Goal: Check status: Check status

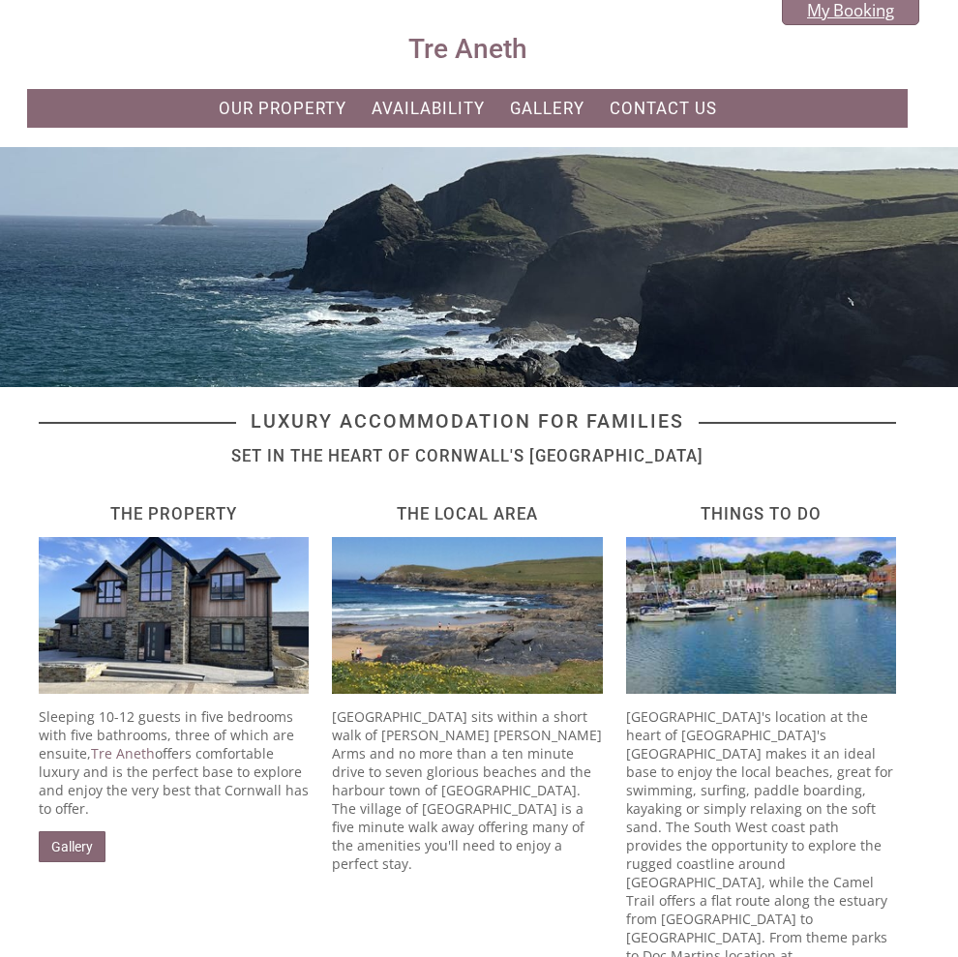
click at [849, 21] on link "My Booking" at bounding box center [850, 10] width 137 height 30
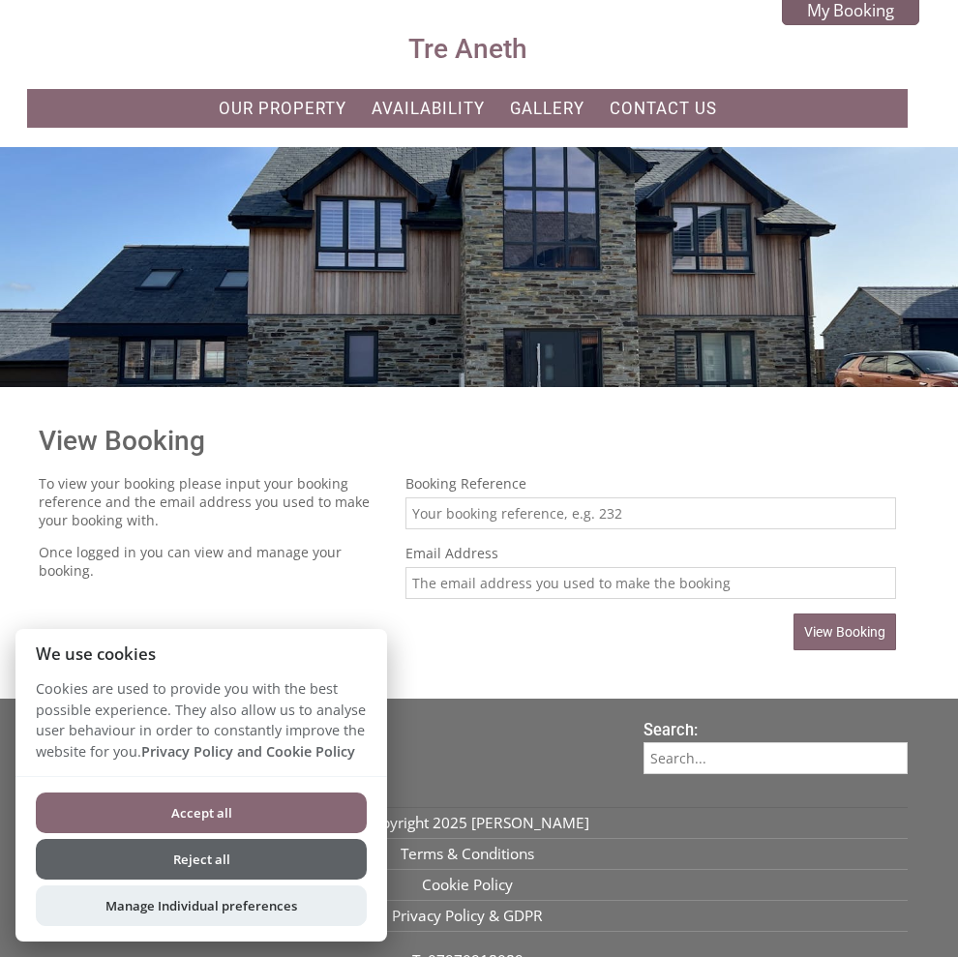
click at [256, 816] on button "Accept all" at bounding box center [201, 813] width 331 height 41
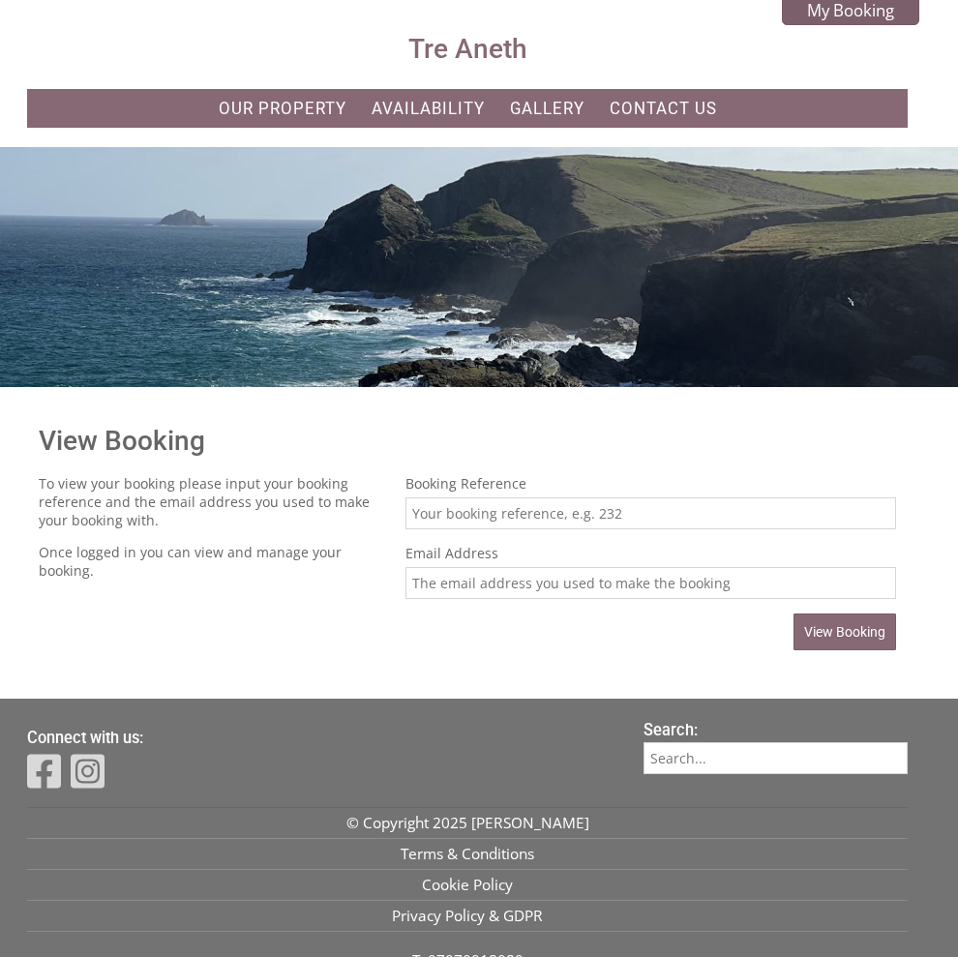
click at [466, 508] on input "Booking Reference" at bounding box center [651, 514] width 491 height 32
type input "37"
click at [434, 574] on input "Email Address" at bounding box center [651, 583] width 491 height 32
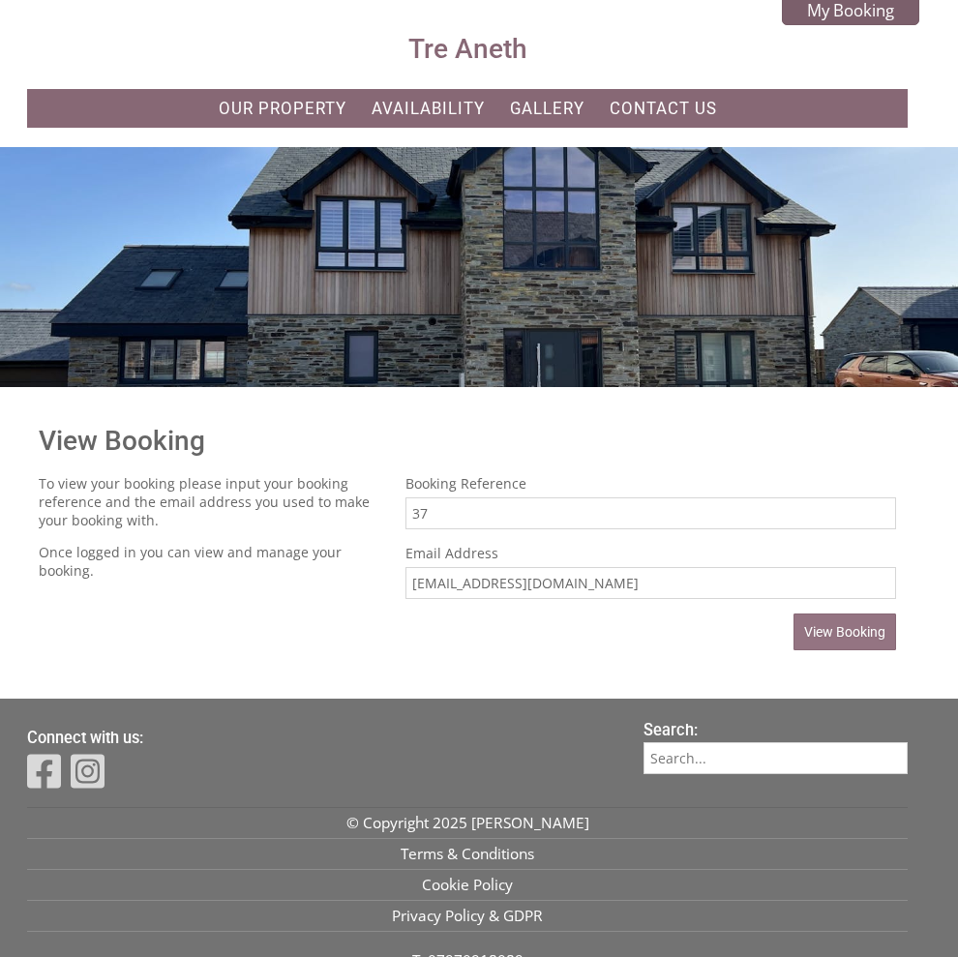
type input "[EMAIL_ADDRESS][DOMAIN_NAME]"
click at [861, 639] on span "View Booking" at bounding box center [845, 631] width 81 height 15
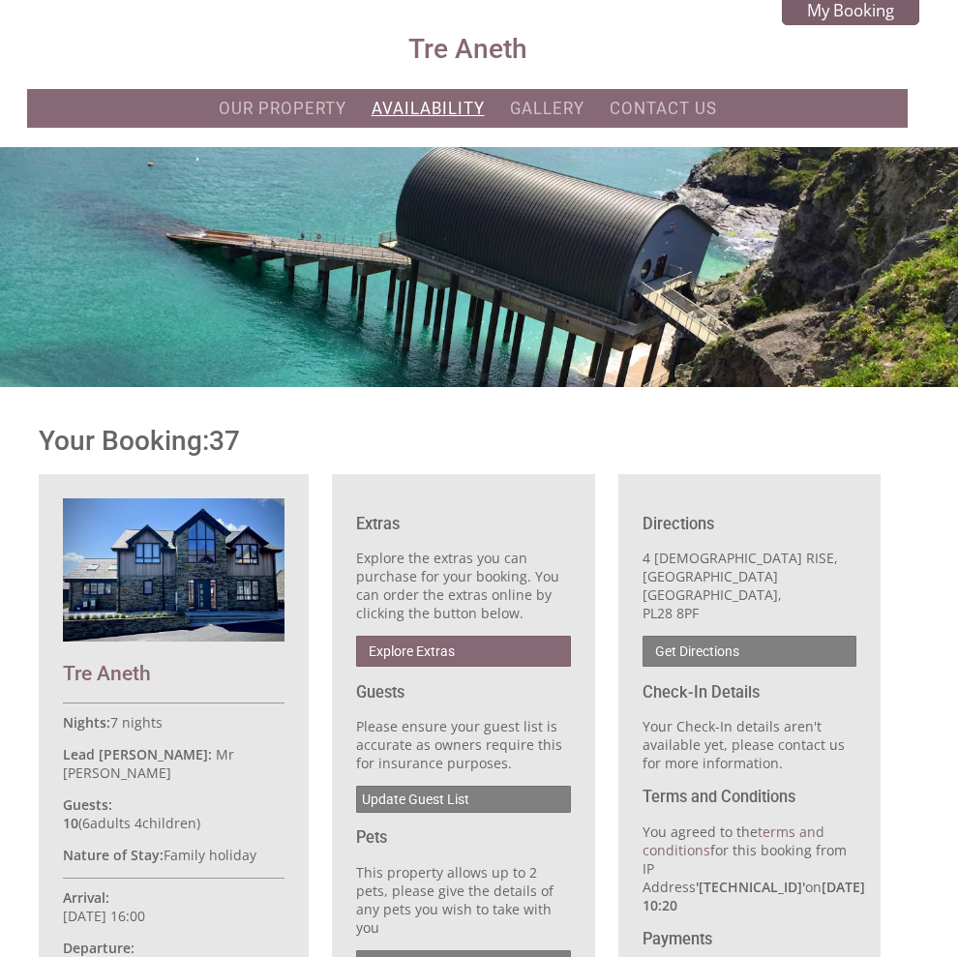
click at [412, 116] on link "Availability" at bounding box center [428, 108] width 113 height 19
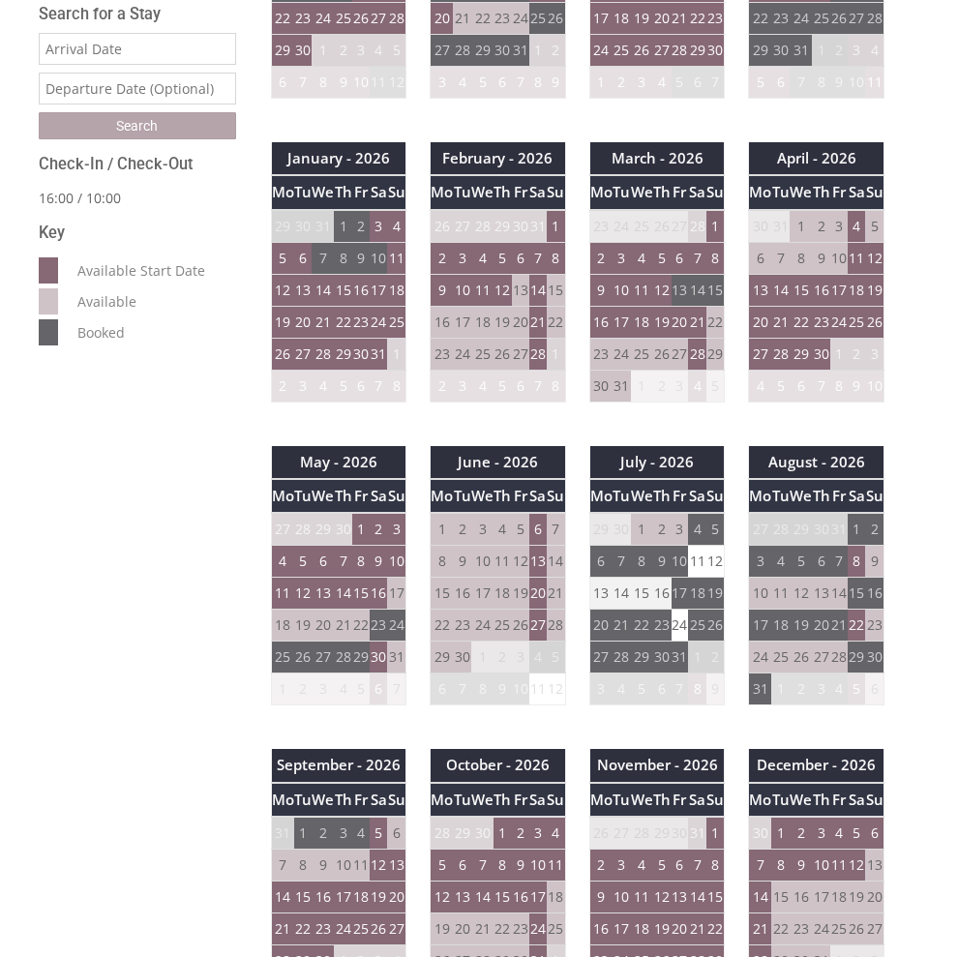
scroll to position [678, 0]
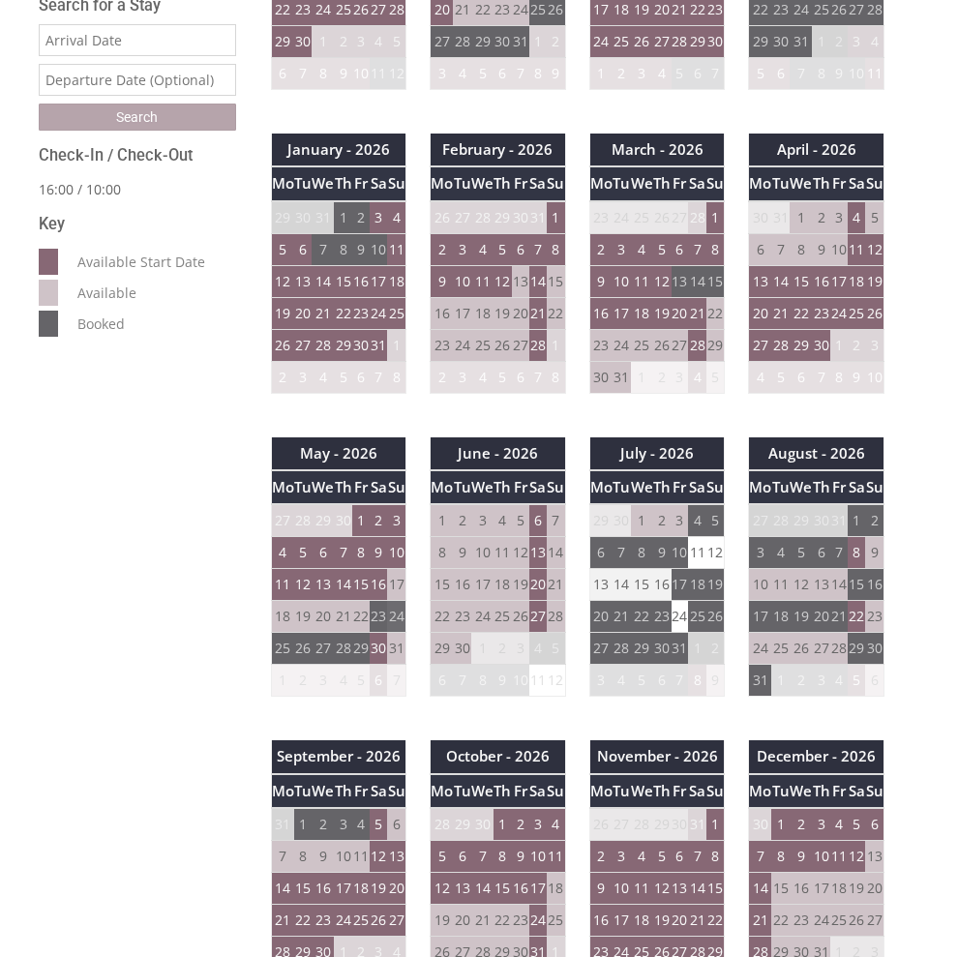
click at [387, 623] on td "24" at bounding box center [396, 617] width 18 height 32
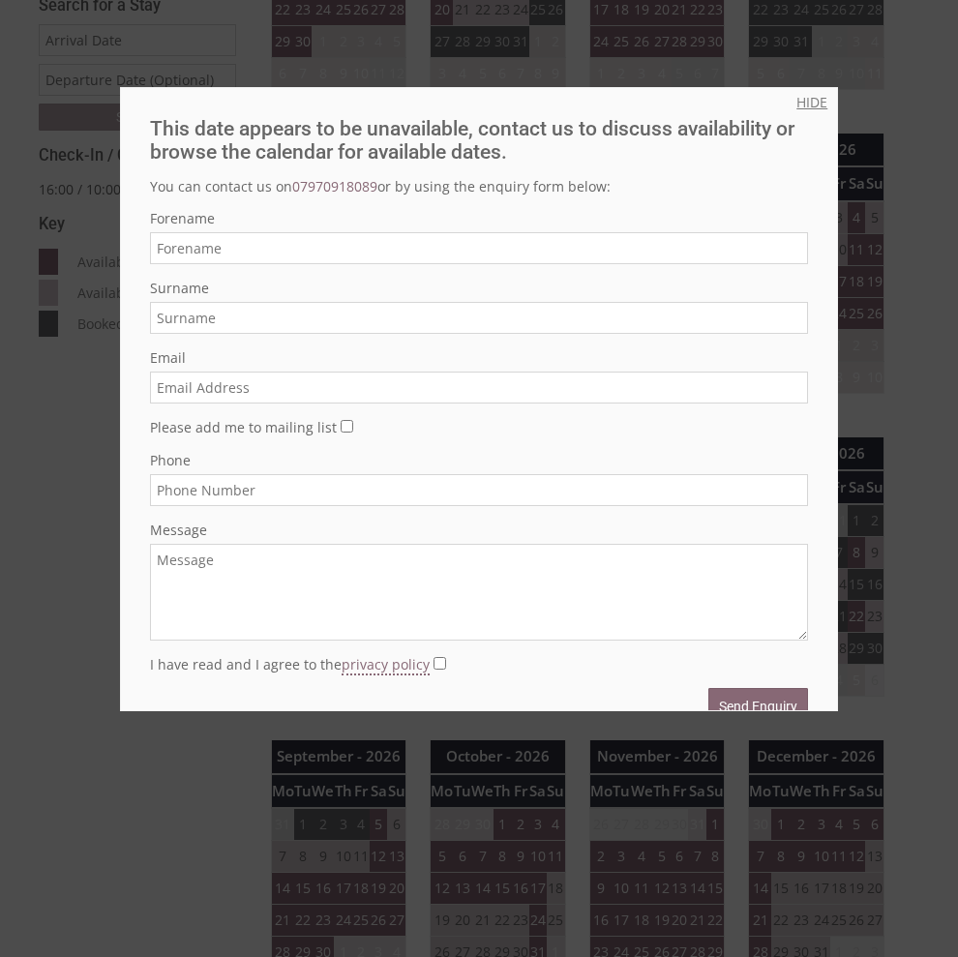
click at [797, 98] on link "HIDE" at bounding box center [812, 102] width 31 height 18
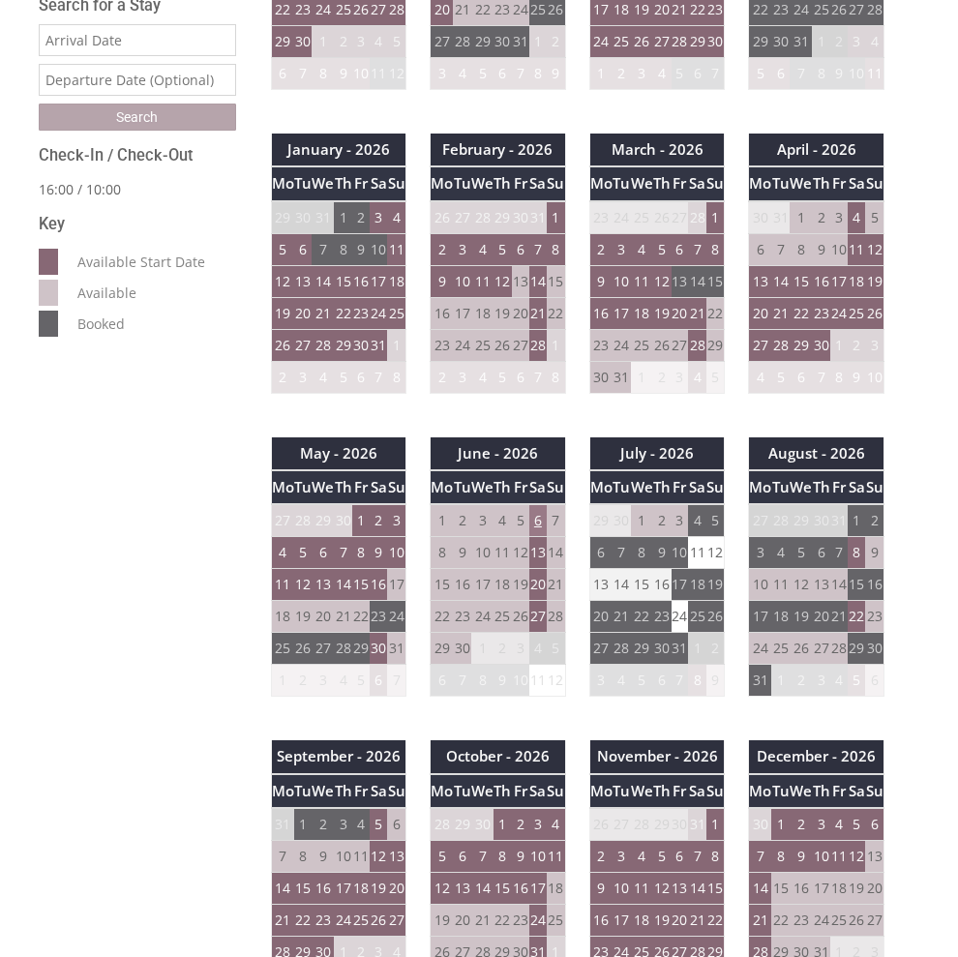
click at [538, 519] on td "6" at bounding box center [538, 520] width 17 height 33
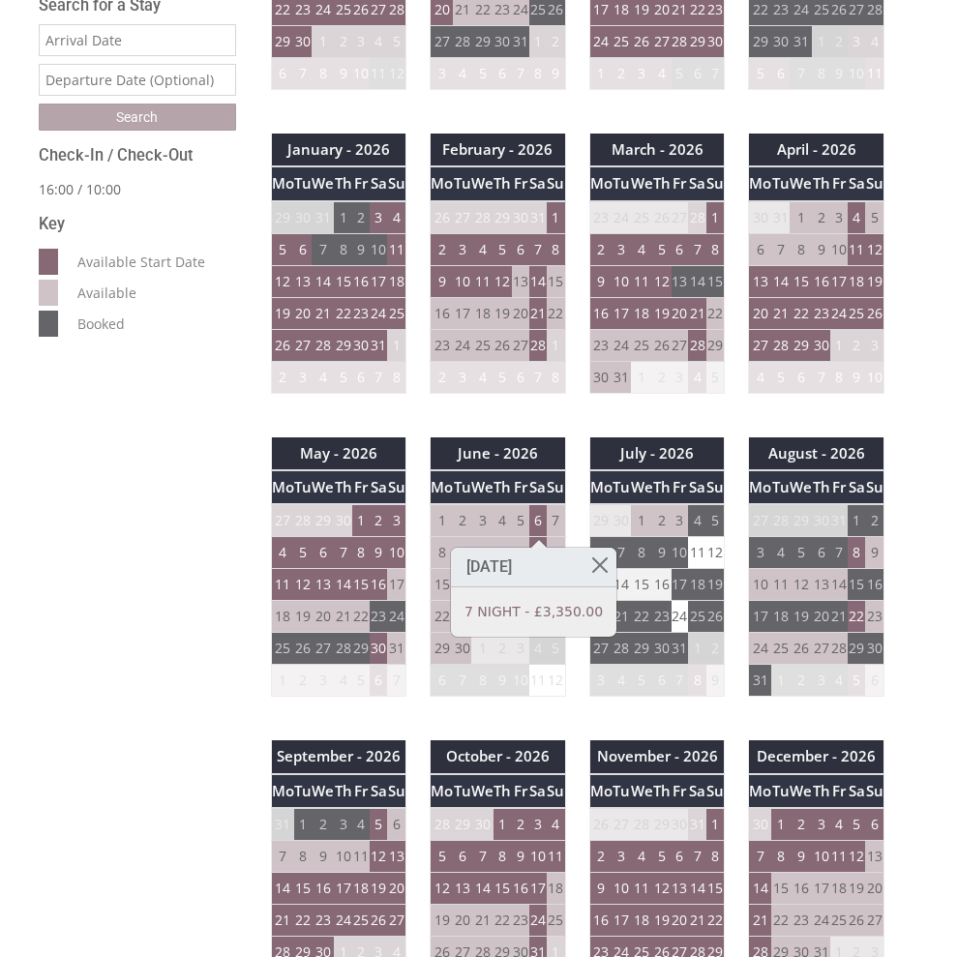
click at [537, 545] on div at bounding box center [539, 543] width 15 height 8
click at [532, 535] on td "6" at bounding box center [538, 520] width 17 height 33
click at [378, 588] on td "16" at bounding box center [378, 585] width 17 height 32
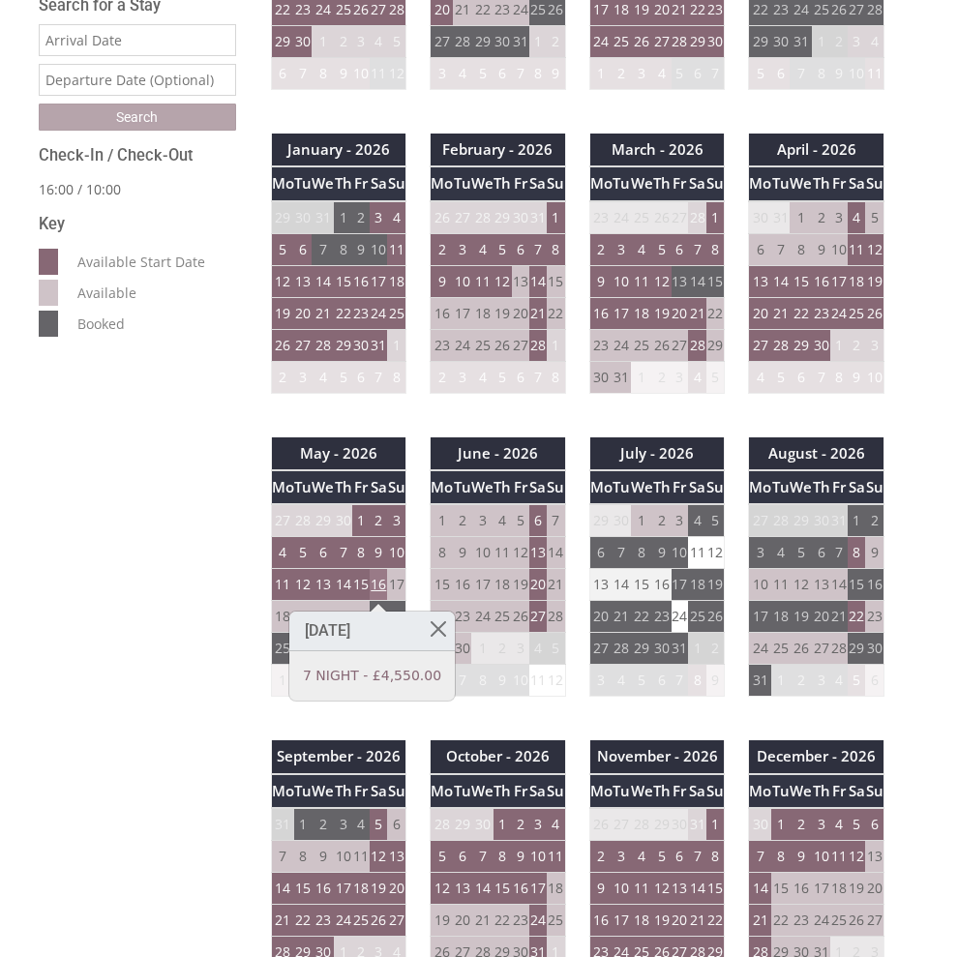
click at [378, 588] on td "16" at bounding box center [378, 585] width 17 height 32
click at [381, 577] on td "16" at bounding box center [378, 585] width 17 height 32
click at [380, 549] on td "9" at bounding box center [378, 553] width 17 height 32
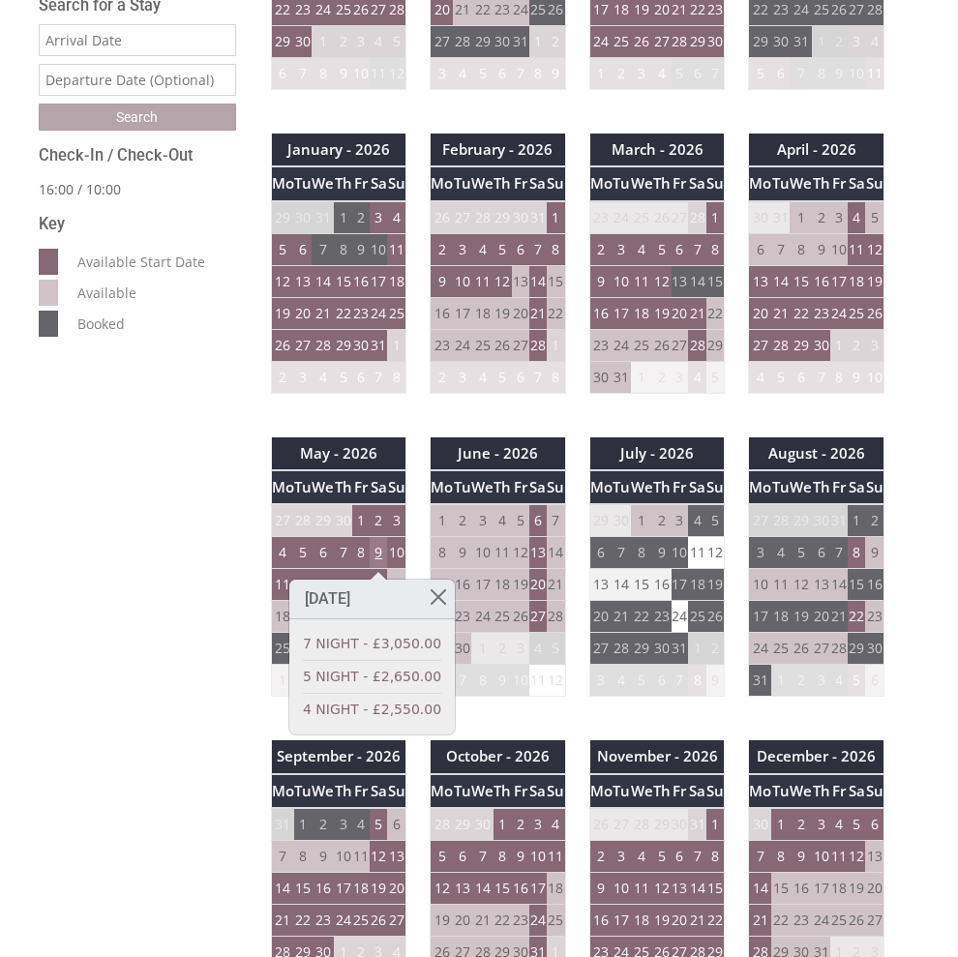
click at [378, 550] on td "9" at bounding box center [378, 553] width 17 height 32
click at [380, 517] on td "2" at bounding box center [378, 520] width 17 height 33
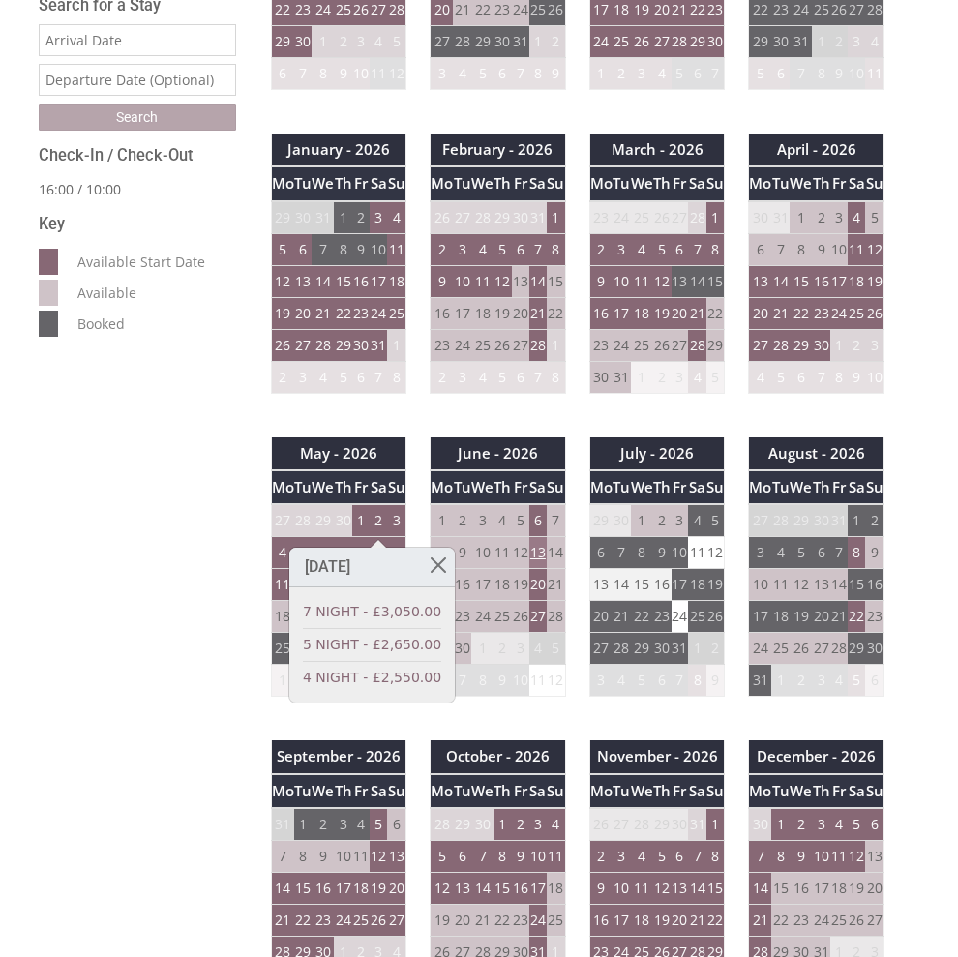
click at [537, 549] on td "13" at bounding box center [538, 553] width 17 height 32
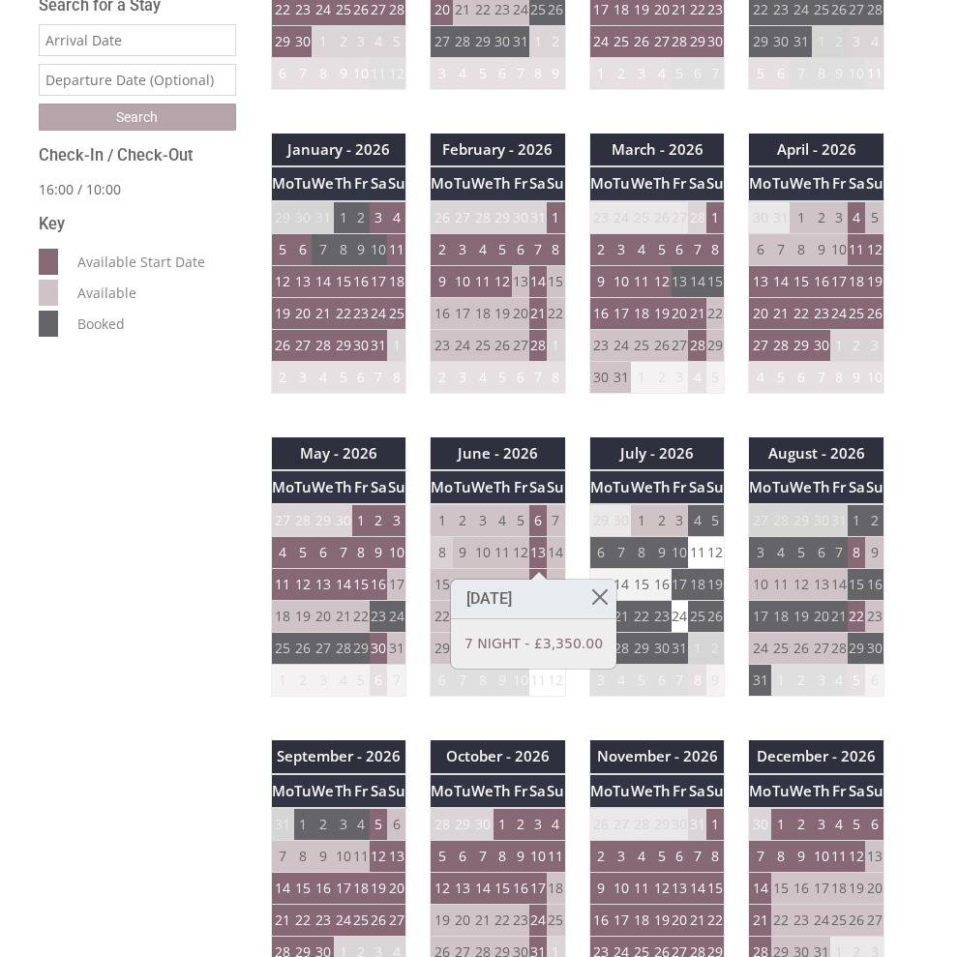
click at [441, 562] on td "8" at bounding box center [442, 553] width 23 height 32
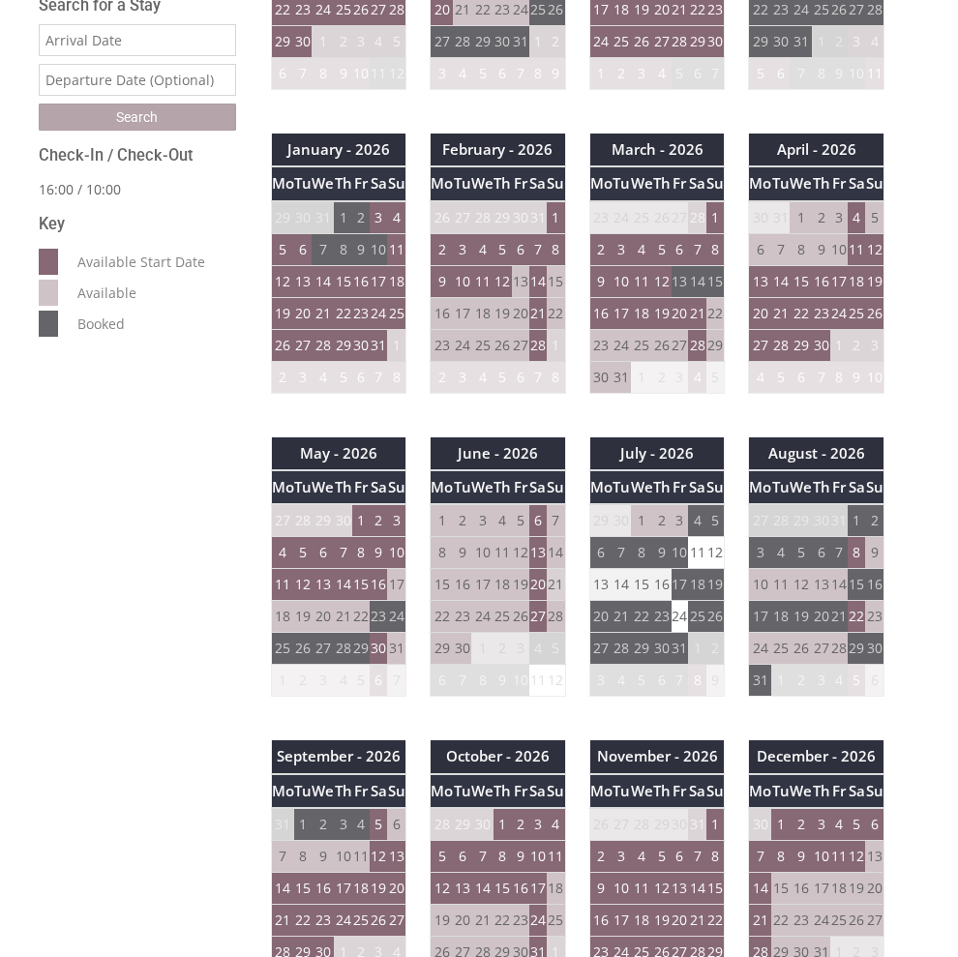
click at [547, 585] on td "21" at bounding box center [556, 585] width 18 height 32
click at [536, 585] on td "20" at bounding box center [538, 585] width 17 height 32
click at [433, 583] on td "15" at bounding box center [442, 585] width 23 height 32
click at [541, 652] on td "4" at bounding box center [538, 649] width 17 height 32
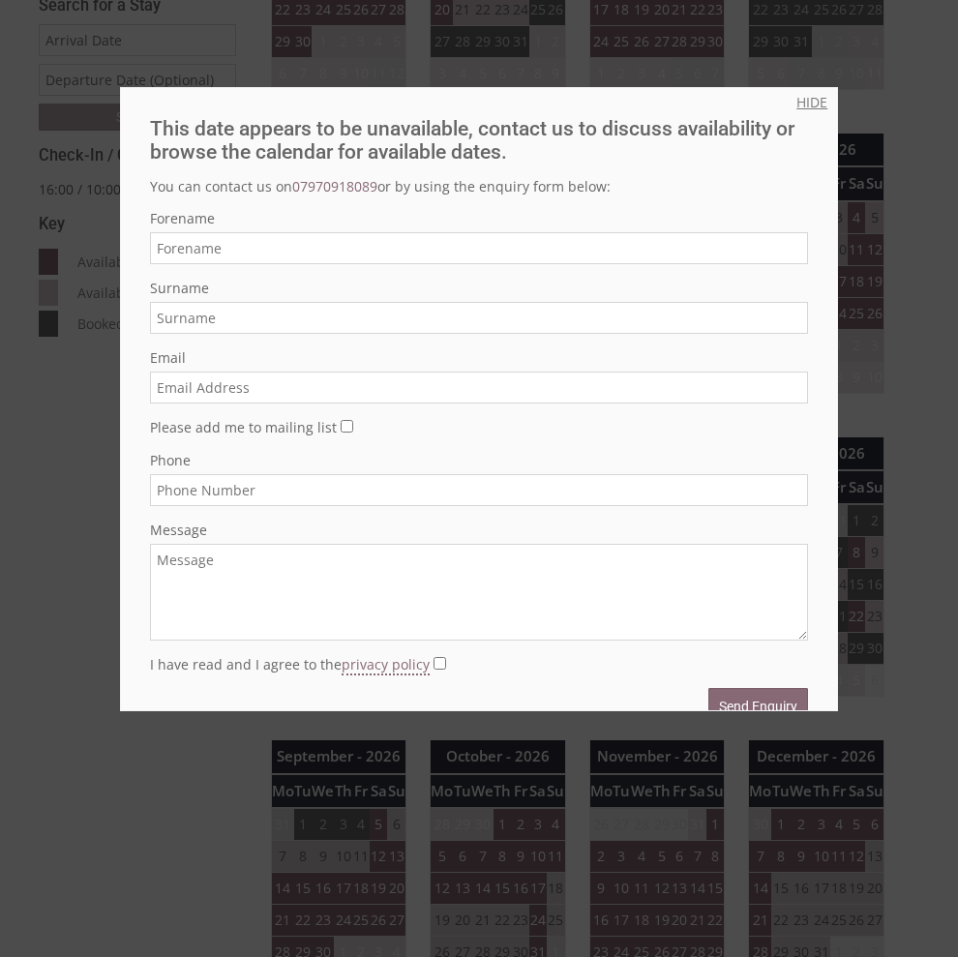
click at [802, 102] on link "HIDE" at bounding box center [812, 102] width 31 height 18
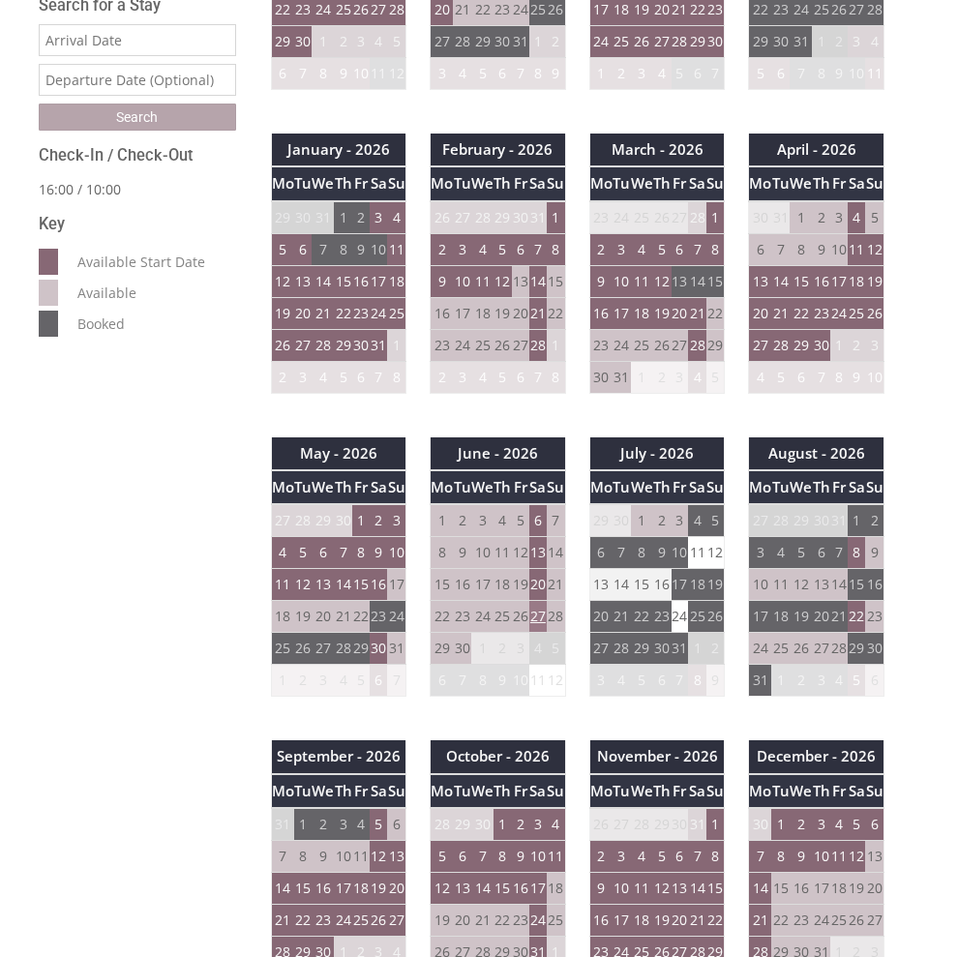
click at [536, 620] on td "27" at bounding box center [538, 617] width 17 height 32
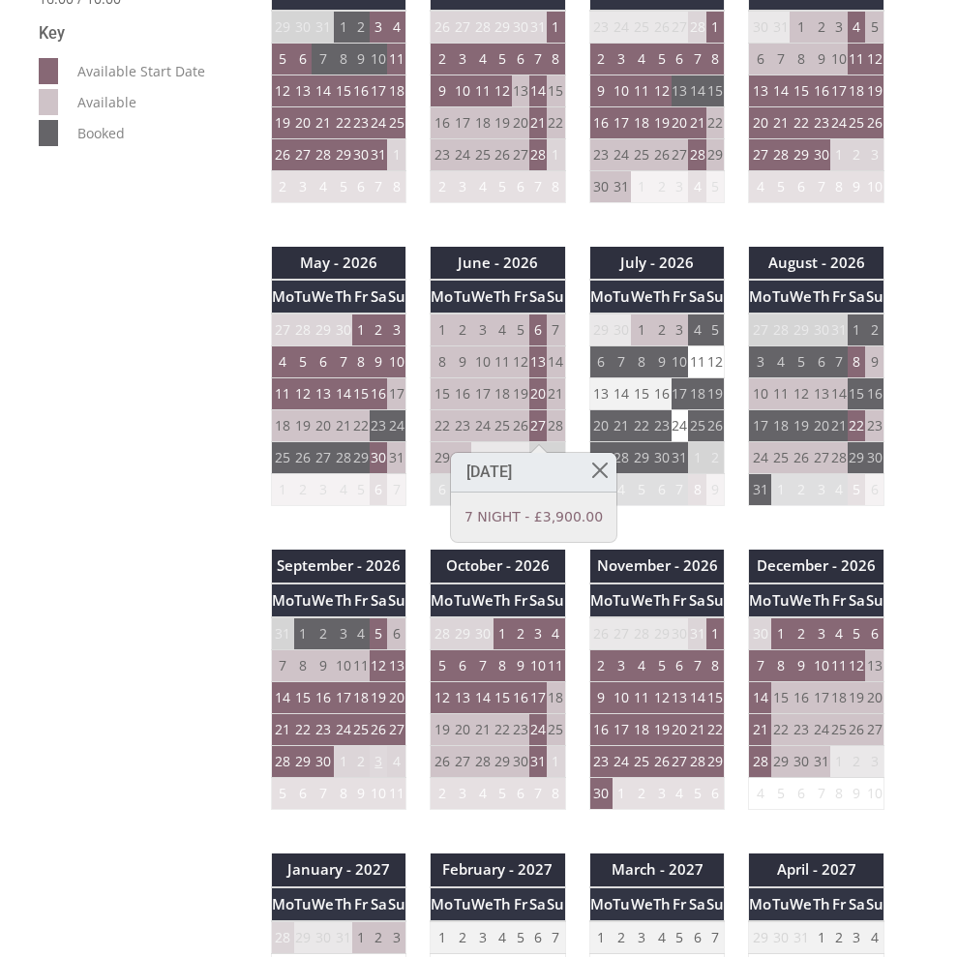
scroll to position [871, 0]
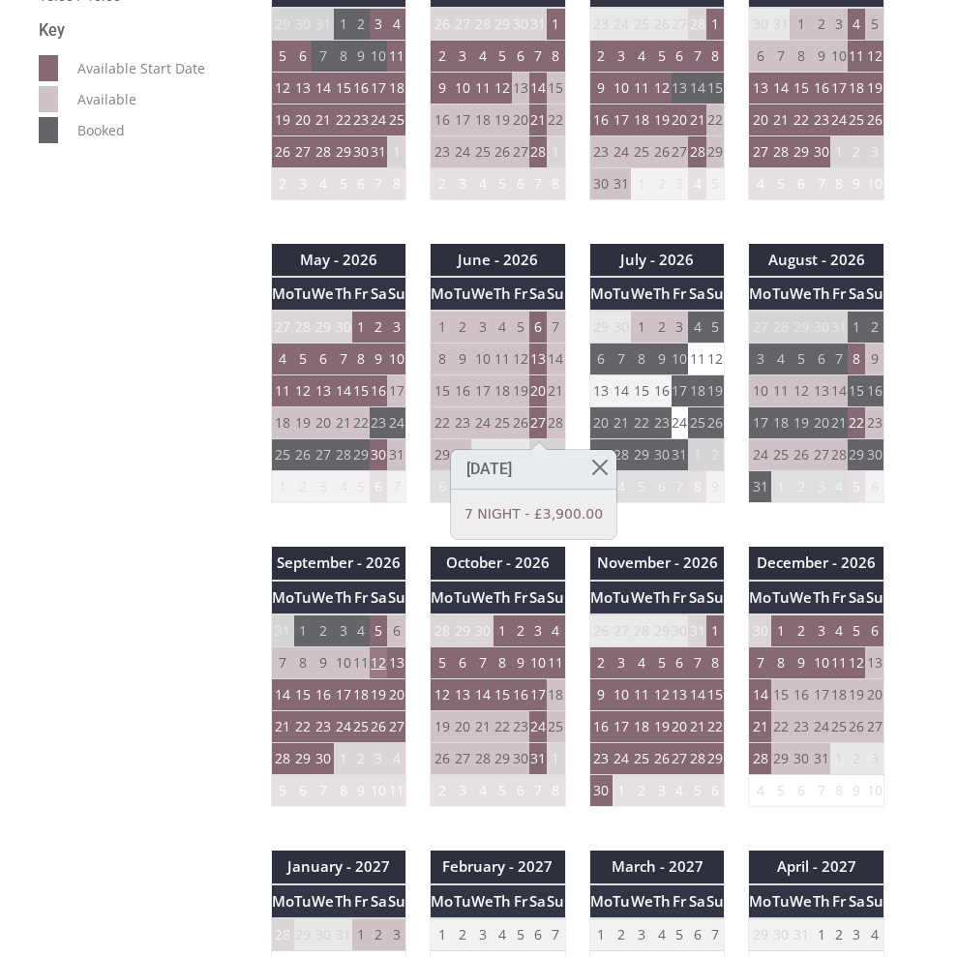
click at [382, 668] on td "12" at bounding box center [378, 664] width 17 height 32
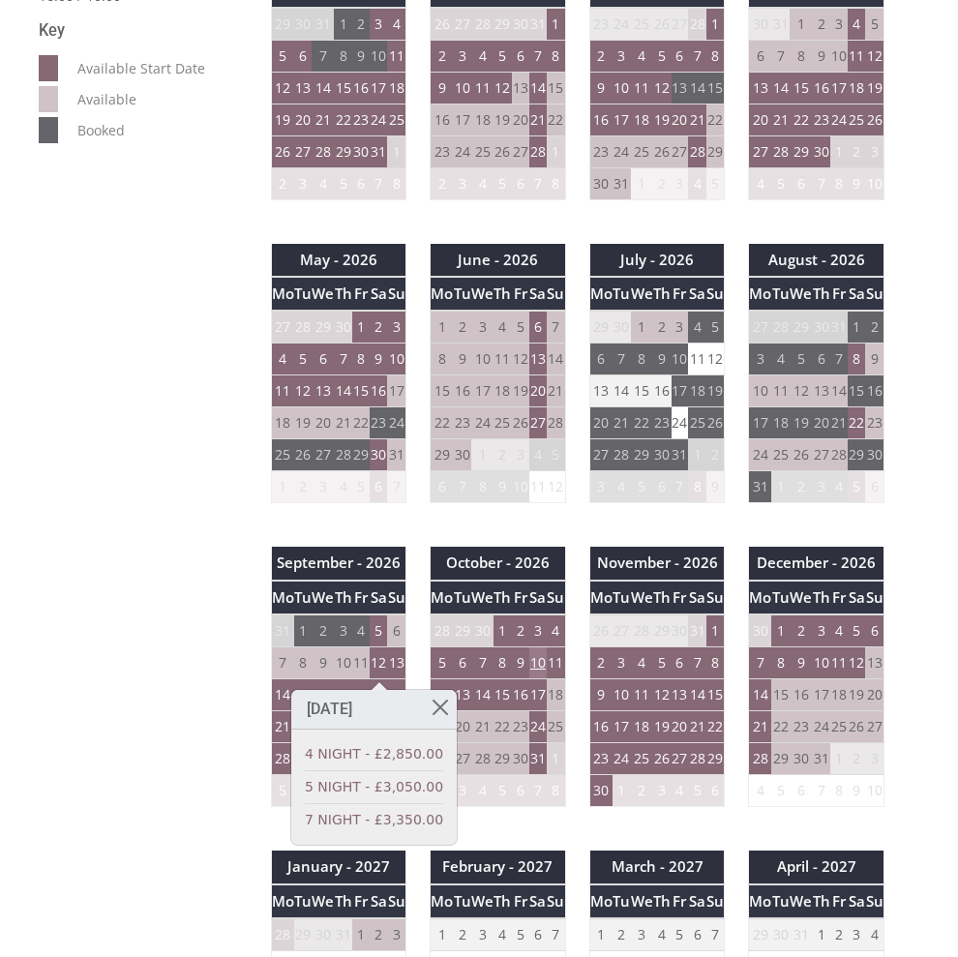
click at [537, 665] on td "10" at bounding box center [538, 664] width 17 height 32
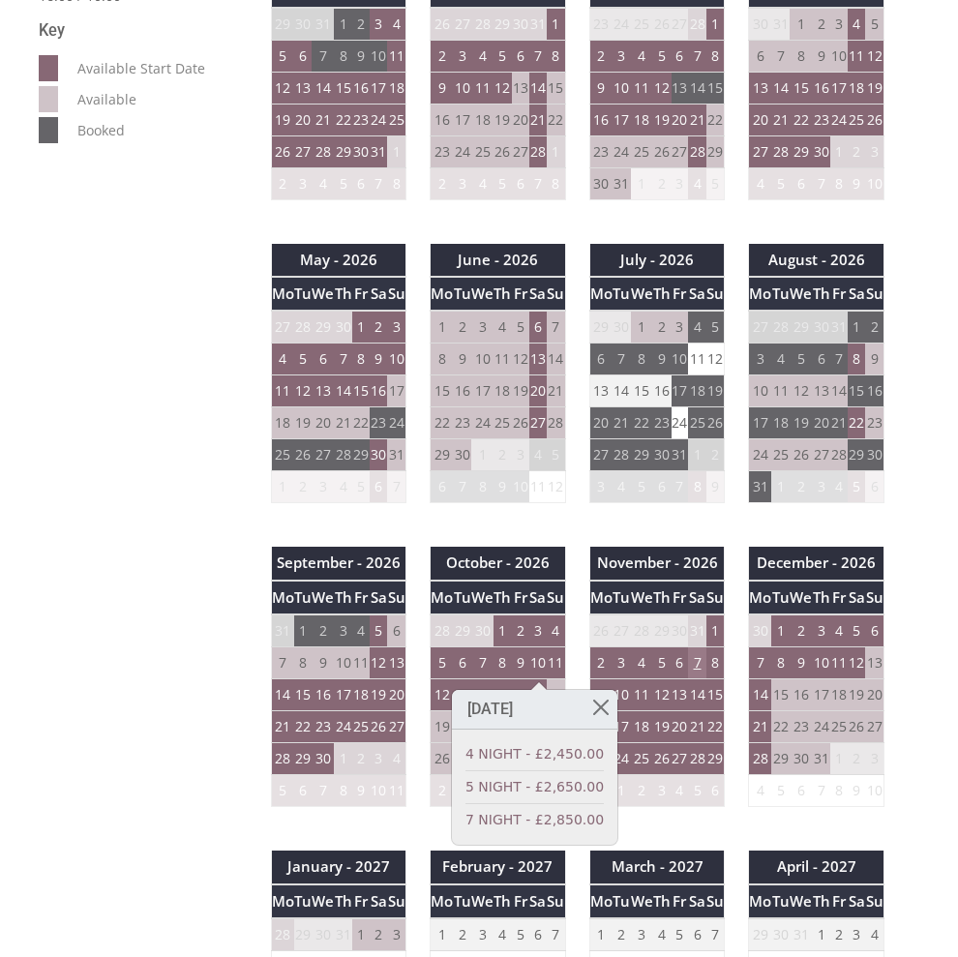
click at [697, 667] on td "7" at bounding box center [696, 664] width 17 height 32
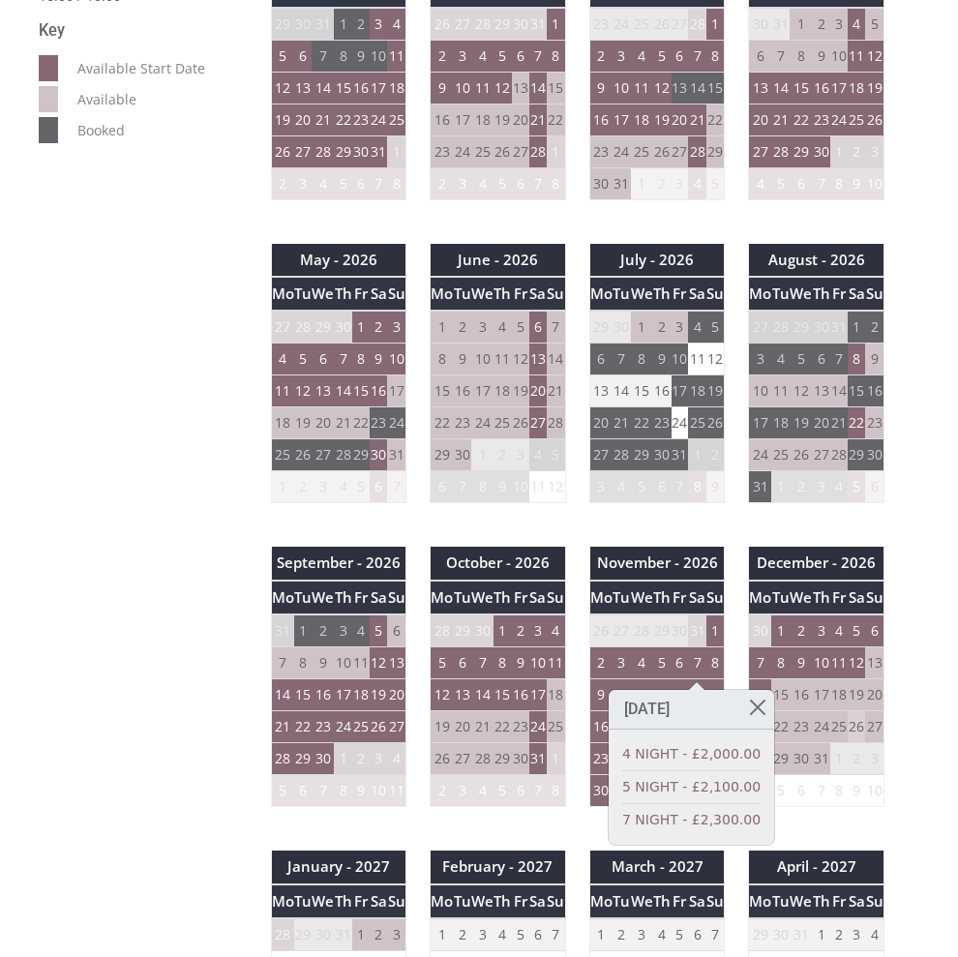
click at [859, 733] on td "26" at bounding box center [856, 728] width 17 height 32
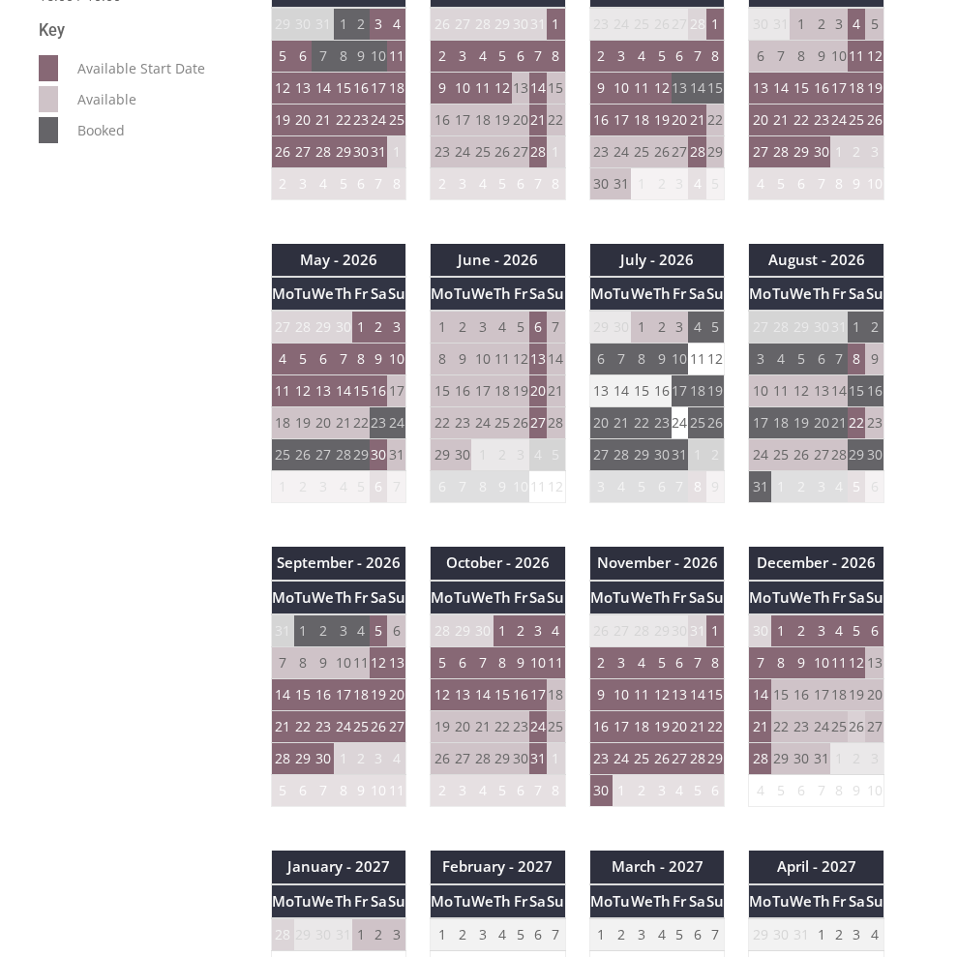
click at [859, 733] on td "26" at bounding box center [856, 728] width 17 height 32
click at [857, 628] on td "5" at bounding box center [856, 631] width 17 height 33
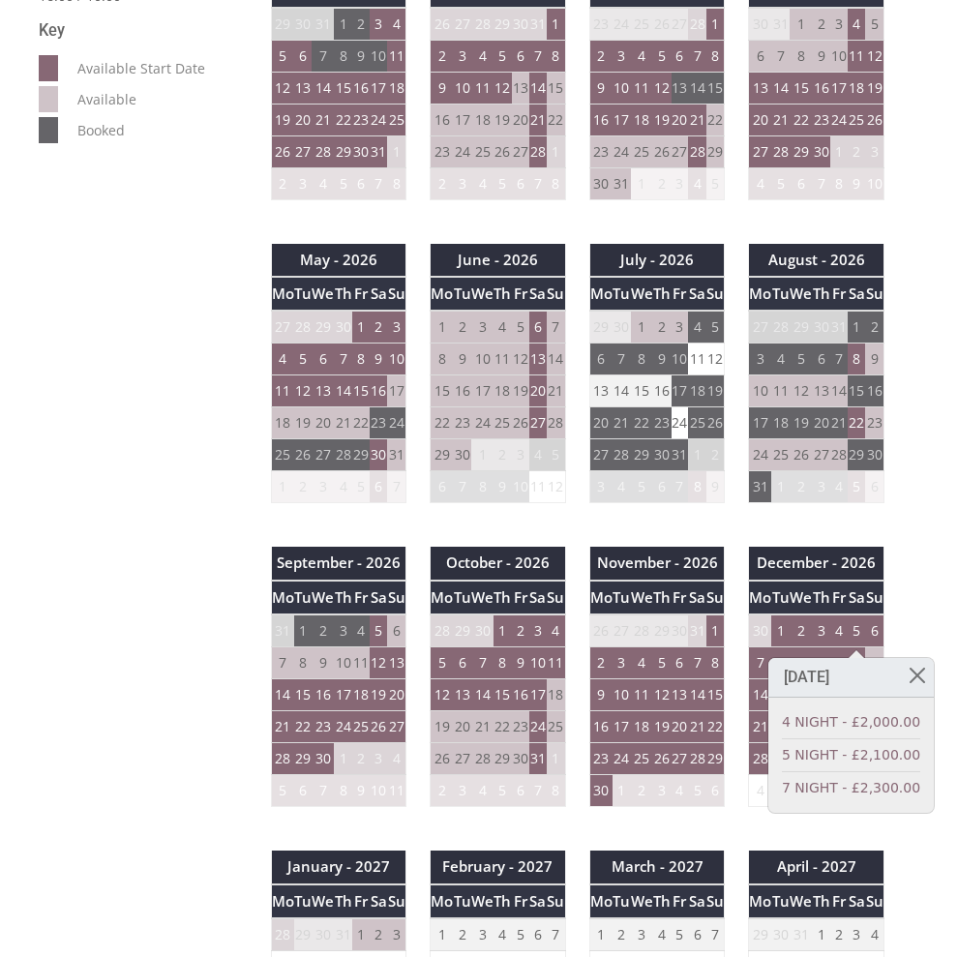
click at [133, 193] on div "Properties Tre Aneth Overview Gallery Availability Need to know Things to do Do…" at bounding box center [467, 497] width 881 height 1924
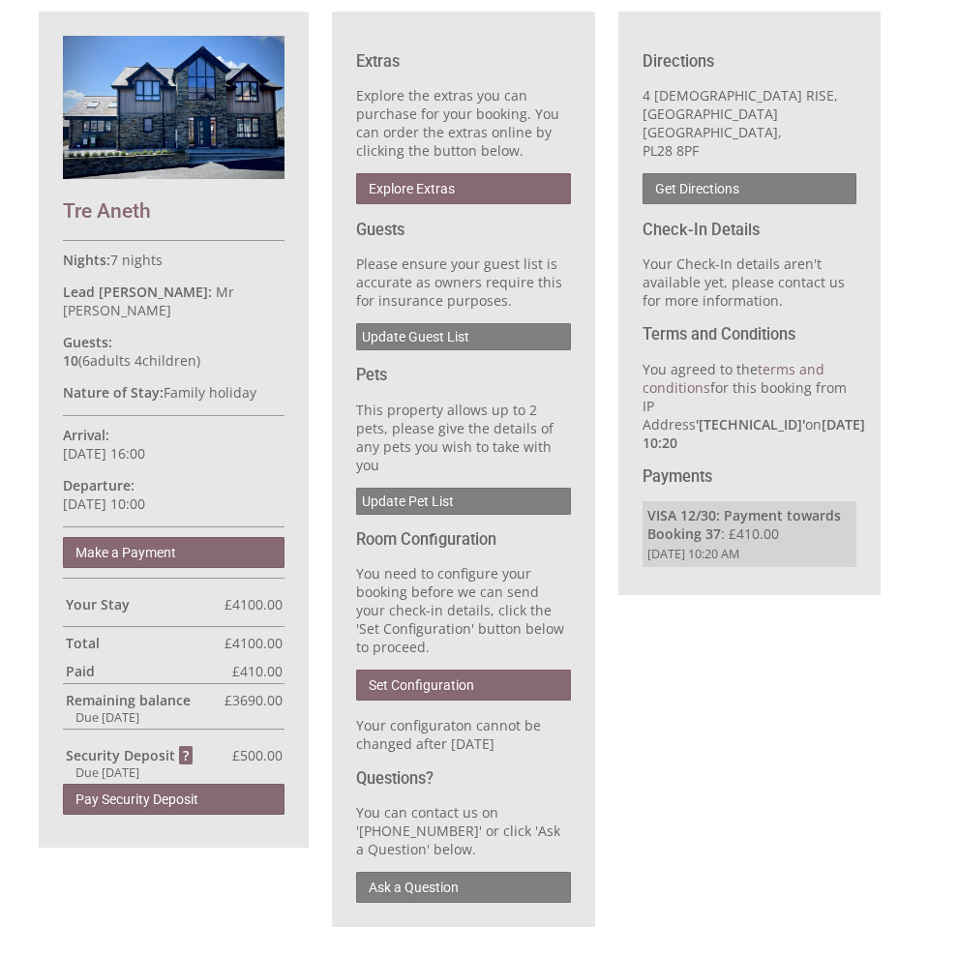
scroll to position [484, 0]
